Goal: Transaction & Acquisition: Subscribe to service/newsletter

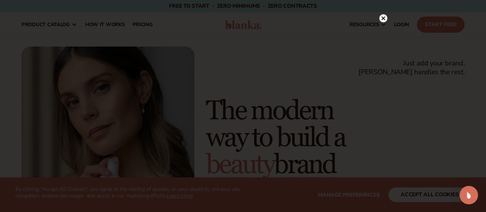
click at [382, 21] on circle at bounding box center [383, 18] width 8 height 8
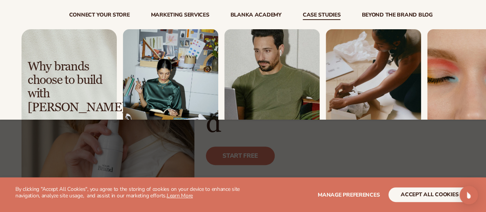
scroll to position [41, 0]
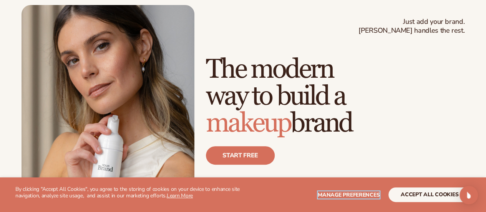
click at [360, 197] on span "Manage preferences" at bounding box center [349, 194] width 62 height 7
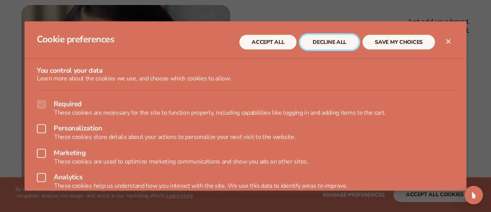
click at [323, 43] on button "DECLINE ALL" at bounding box center [330, 42] width 58 height 15
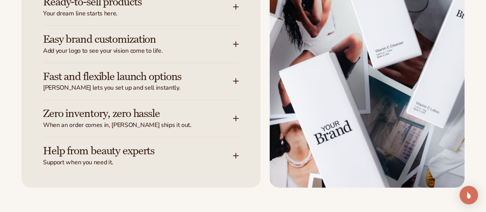
scroll to position [1016, 0]
click at [222, 55] on div "Easy brand customization Add your logo to see your vision come to life." at bounding box center [138, 44] width 190 height 22
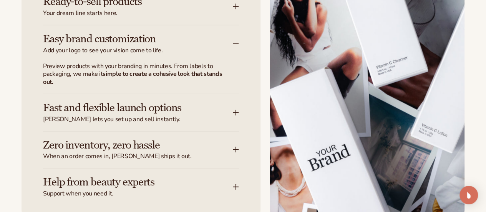
click at [222, 55] on div "Easy brand customization Add your logo to see your vision come to life." at bounding box center [138, 44] width 190 height 22
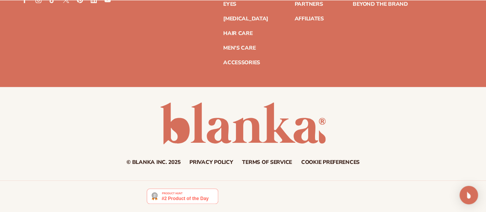
scroll to position [0, 0]
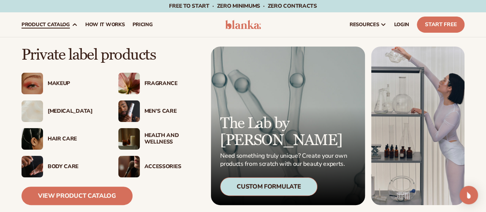
click at [60, 106] on div "[MEDICAL_DATA]" at bounding box center [62, 111] width 81 height 22
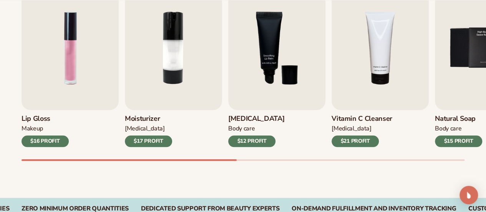
scroll to position [289, 0]
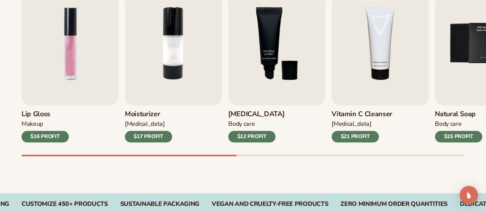
click at [256, 136] on div "$12 PROFIT" at bounding box center [251, 137] width 47 height 12
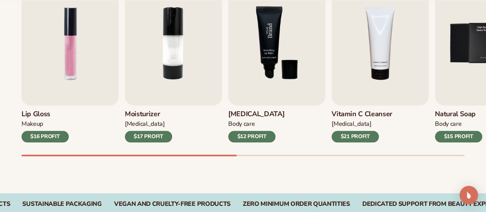
click at [278, 93] on img "3 / 9" at bounding box center [276, 43] width 97 height 124
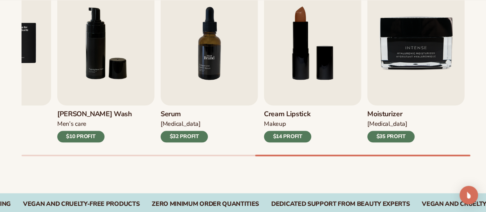
click at [240, 68] on img "7 / 9" at bounding box center [209, 43] width 97 height 124
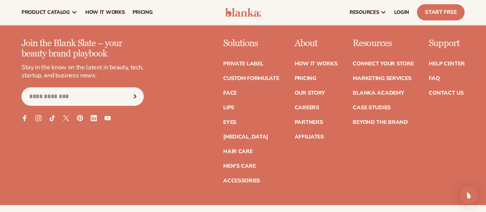
scroll to position [1326, 0]
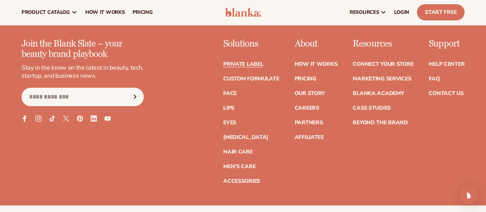
click at [223, 65] on link "Private label" at bounding box center [243, 63] width 40 height 5
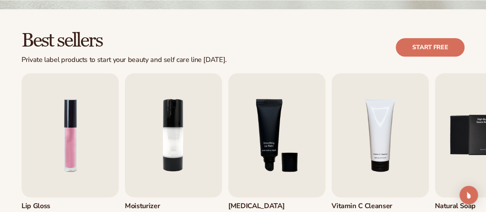
scroll to position [198, 0]
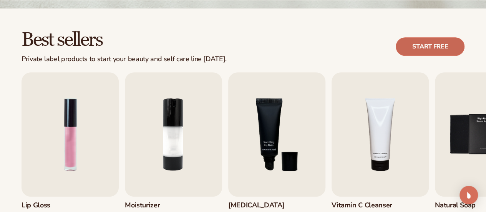
click at [434, 48] on link "Start free" at bounding box center [430, 46] width 69 height 18
